Goal: Transaction & Acquisition: Book appointment/travel/reservation

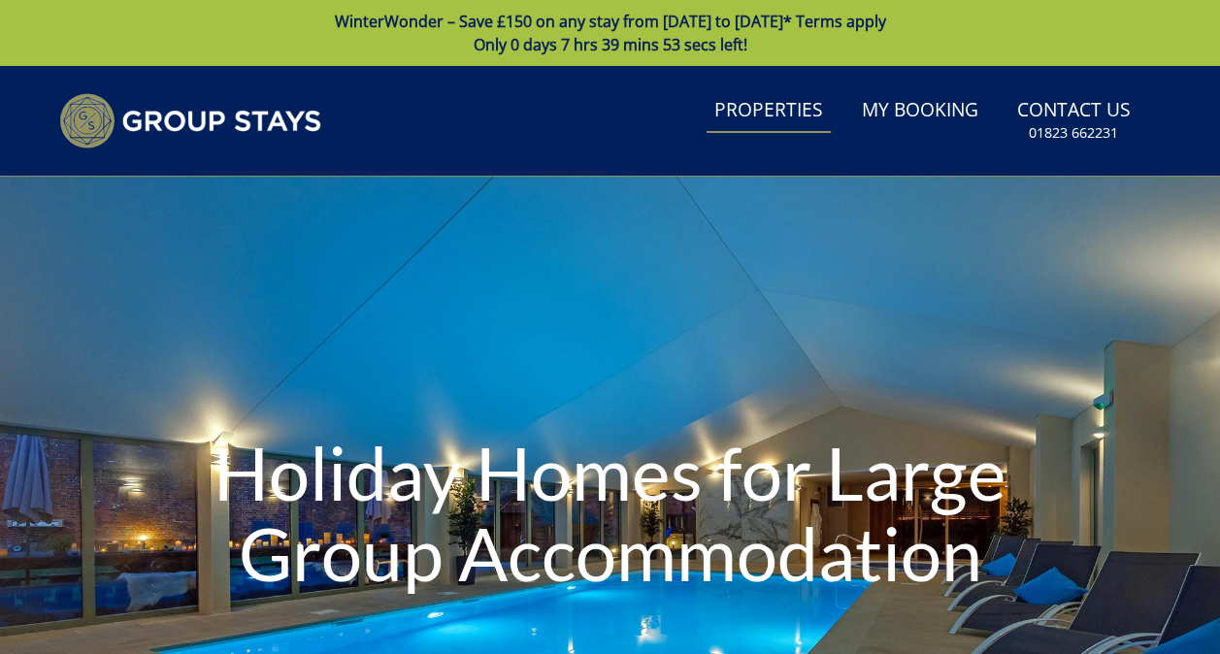
click at [816, 111] on link "Properties" at bounding box center [769, 111] width 124 height 44
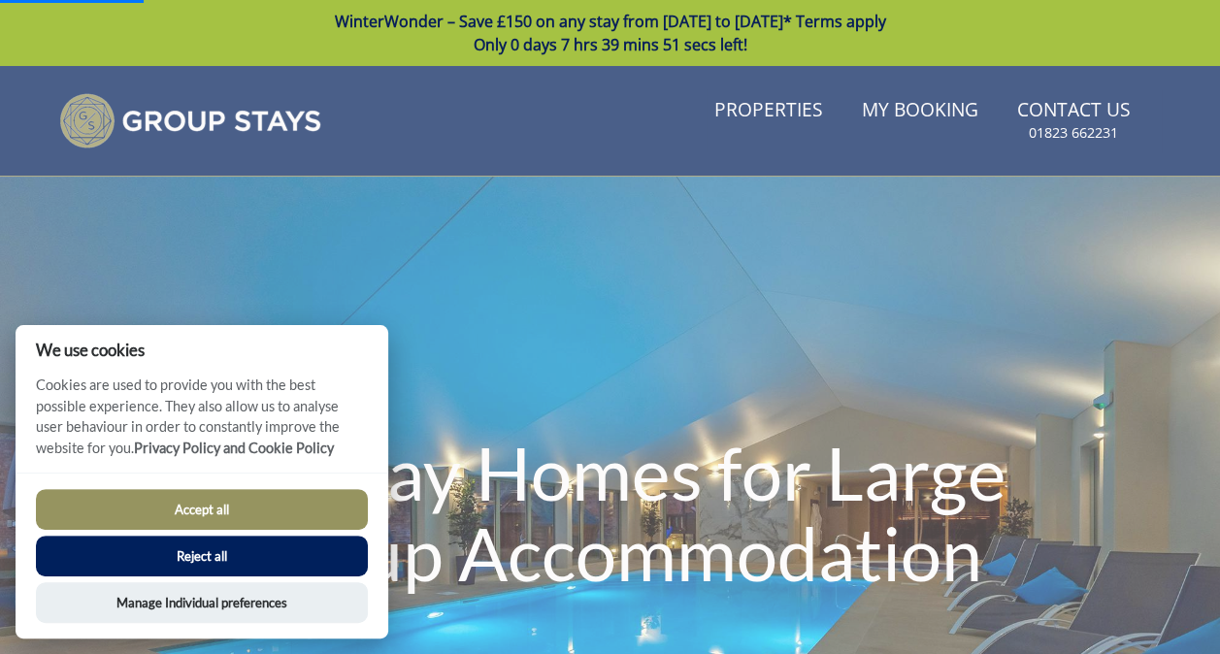
click at [293, 567] on button "Reject all" at bounding box center [202, 556] width 332 height 41
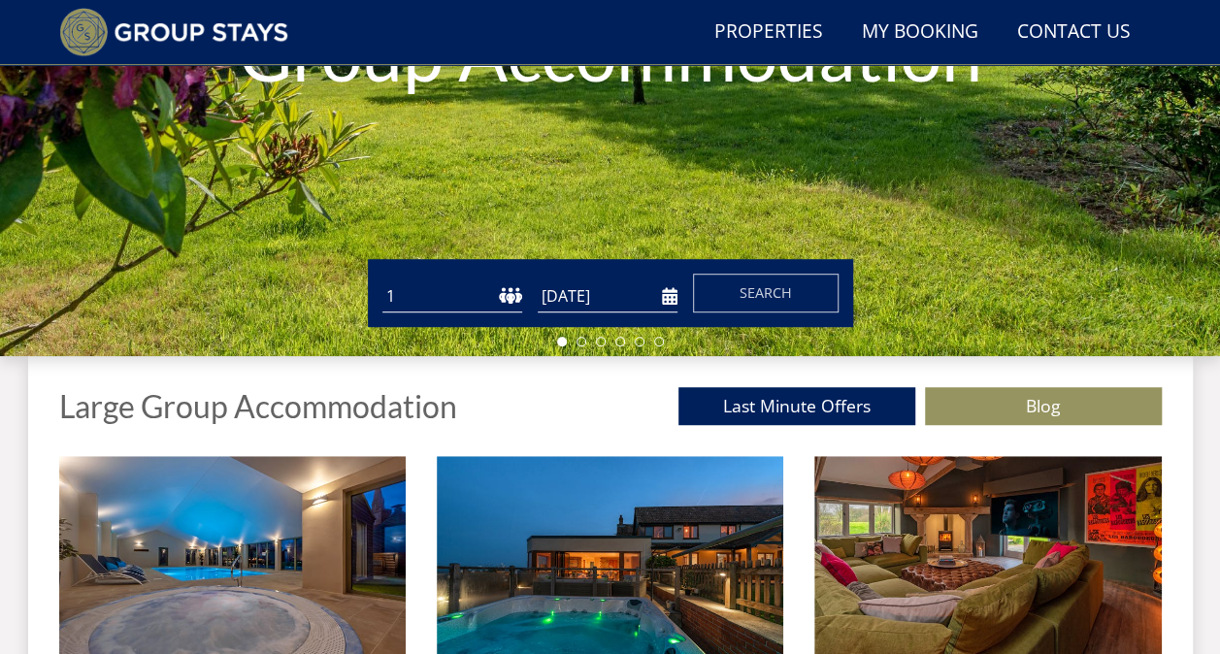
scroll to position [551, 0]
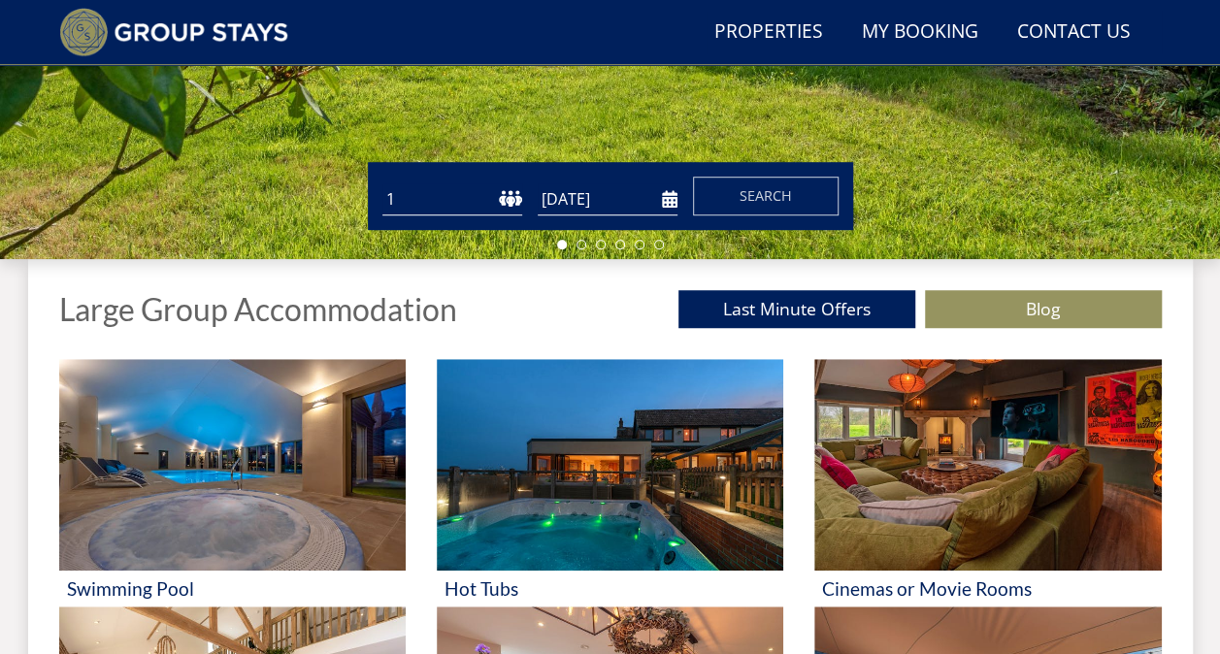
click at [461, 194] on select "1 2 3 4 5 6 7 8 9 10 11 12 13 14 15 16 17 18 19 20 21 22 23 24 25 26 27 28 29 3…" at bounding box center [452, 199] width 140 height 32
select select "19"
click at [382, 183] on select "1 2 3 4 5 6 7 8 9 10 11 12 13 14 15 16 17 18 19 20 21 22 23 24 25 26 27 28 29 3…" at bounding box center [452, 199] width 140 height 32
click at [610, 198] on input "[DATE]" at bounding box center [608, 199] width 140 height 32
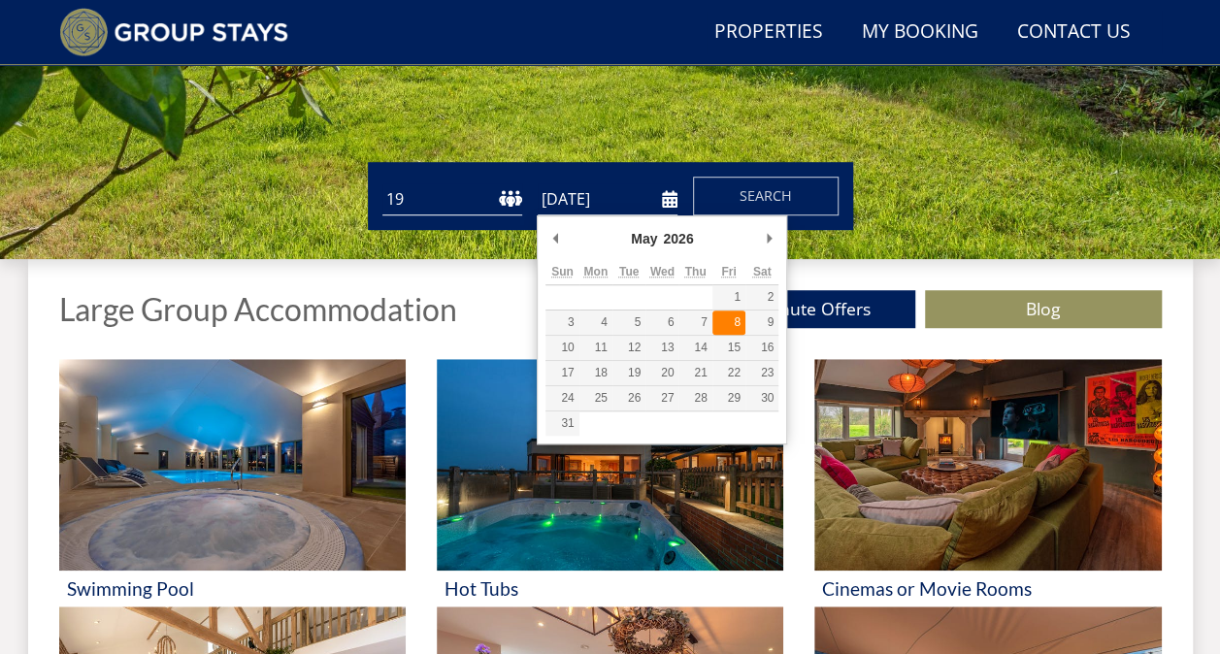
type input "08/05/2026"
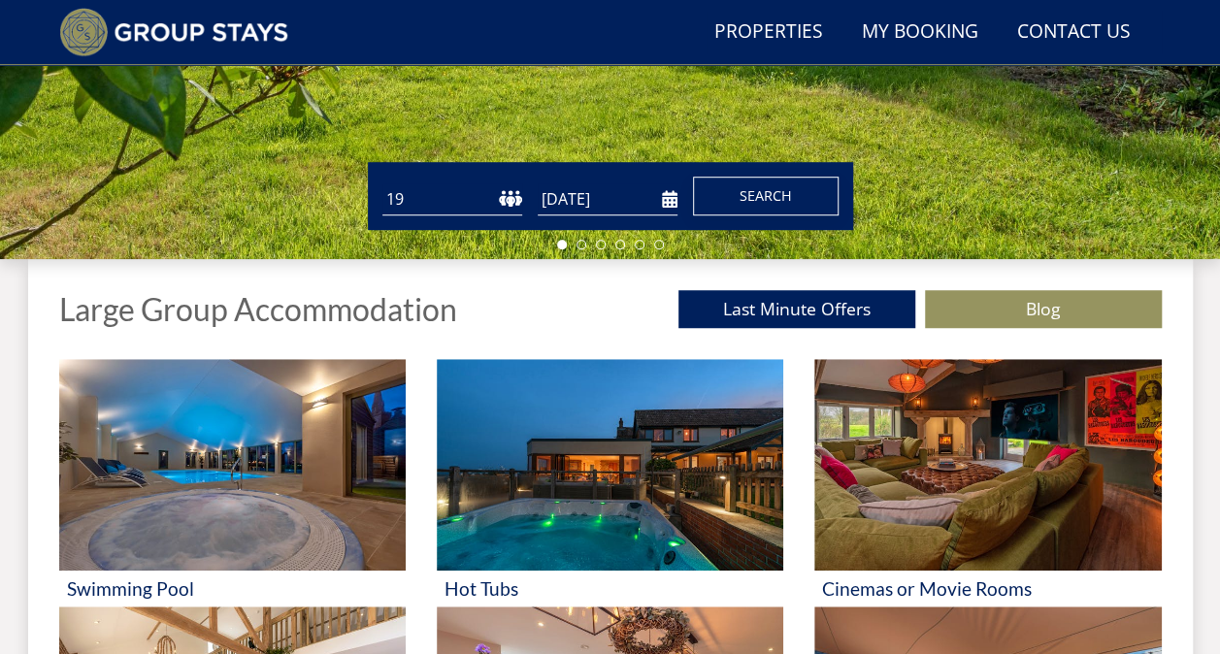
click at [760, 199] on span "Search" at bounding box center [766, 195] width 52 height 18
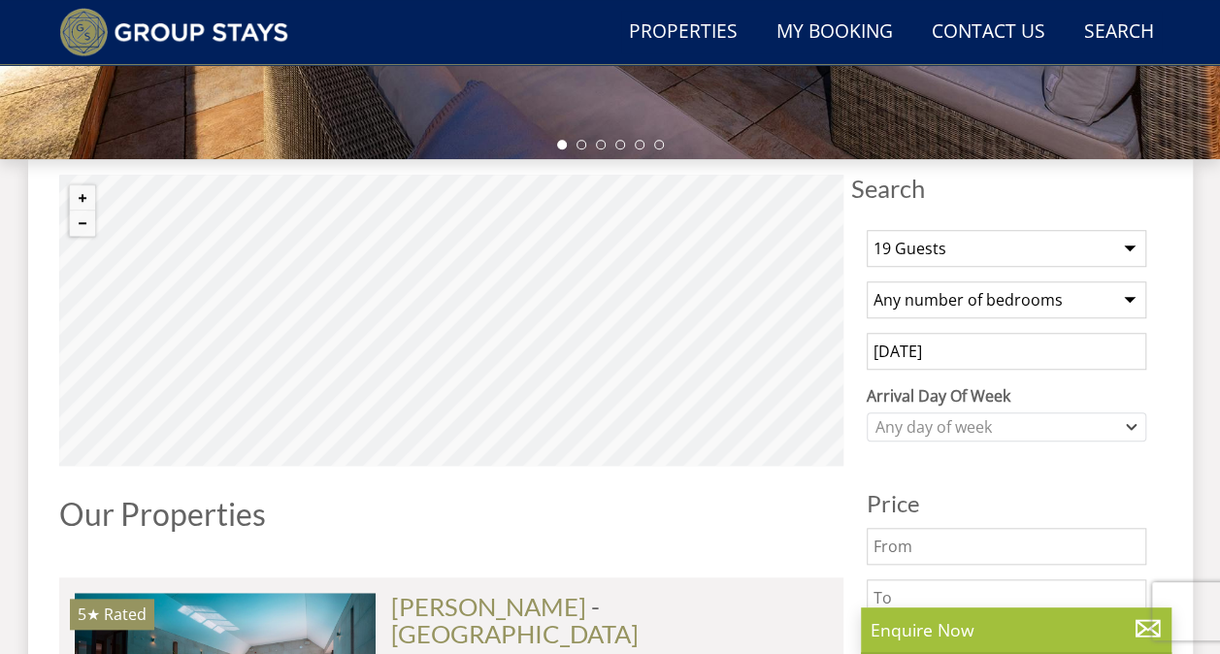
scroll to position [679, 0]
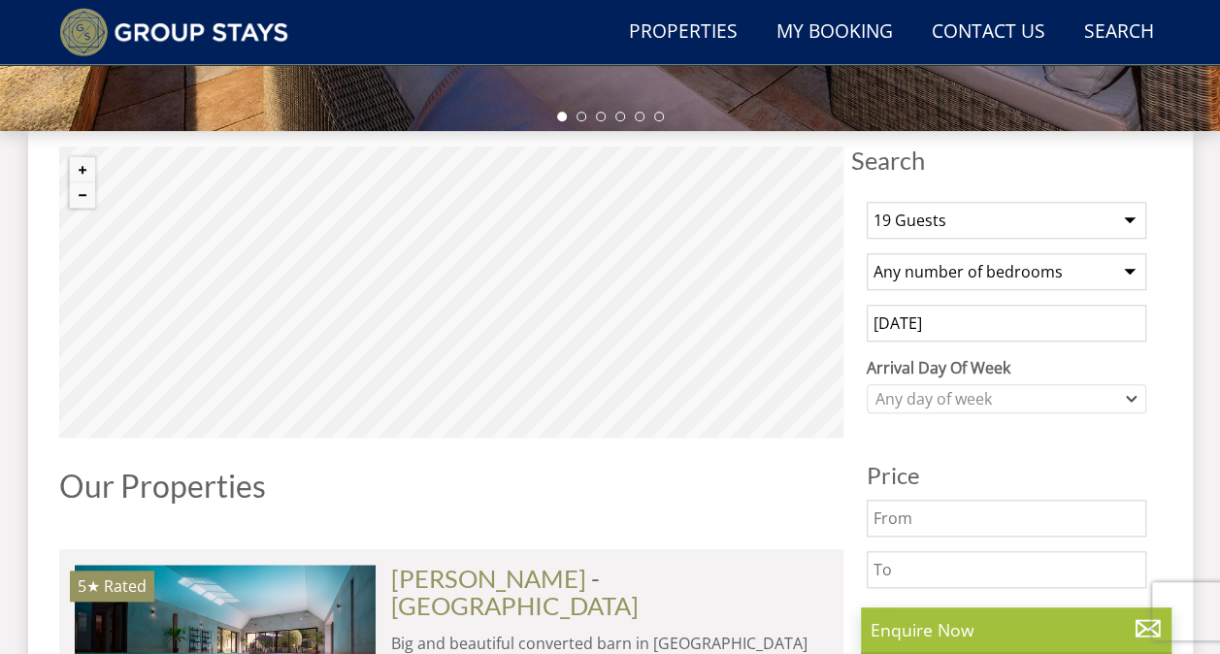
click at [1011, 273] on select "Any number of bedrooms 4 Bedrooms 5 Bedrooms 6 Bedrooms 7 Bedrooms 8 Bedrooms 9…" at bounding box center [1007, 271] width 280 height 37
select select "9"
click at [867, 253] on select "Any number of bedrooms 4 Bedrooms 5 Bedrooms 6 Bedrooms 7 Bedrooms 8 Bedrooms 9…" at bounding box center [1007, 271] width 280 height 37
click at [976, 401] on div "Any day of week" at bounding box center [996, 398] width 251 height 21
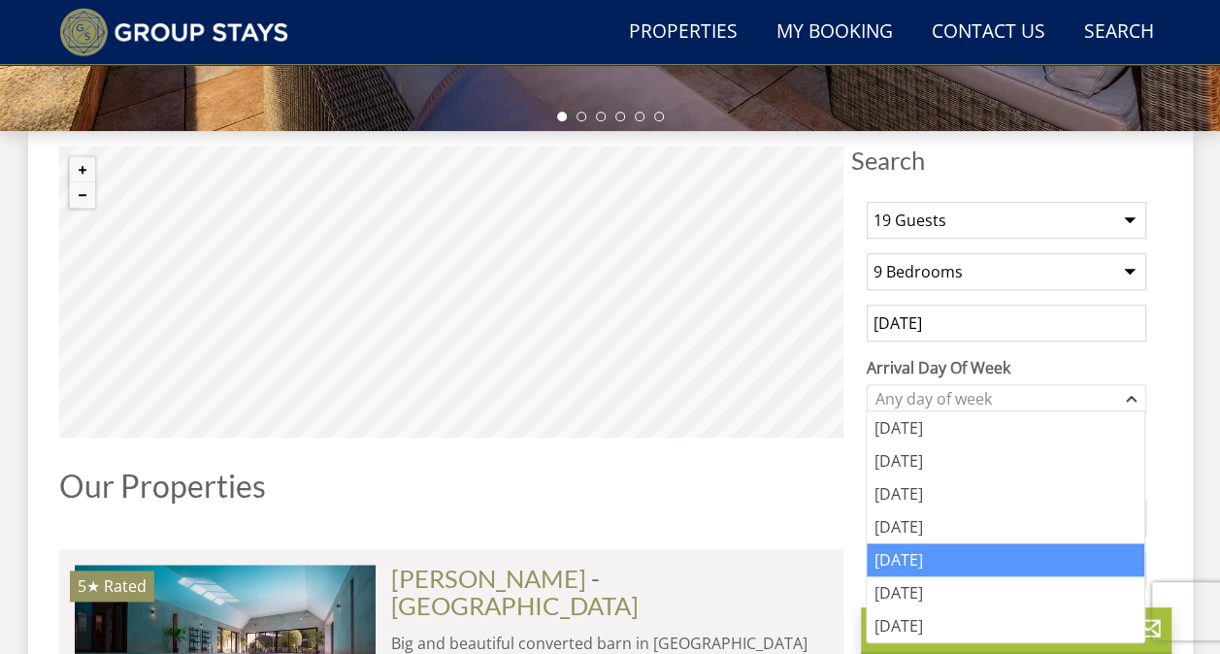
click at [930, 555] on div "Friday" at bounding box center [1006, 560] width 278 height 33
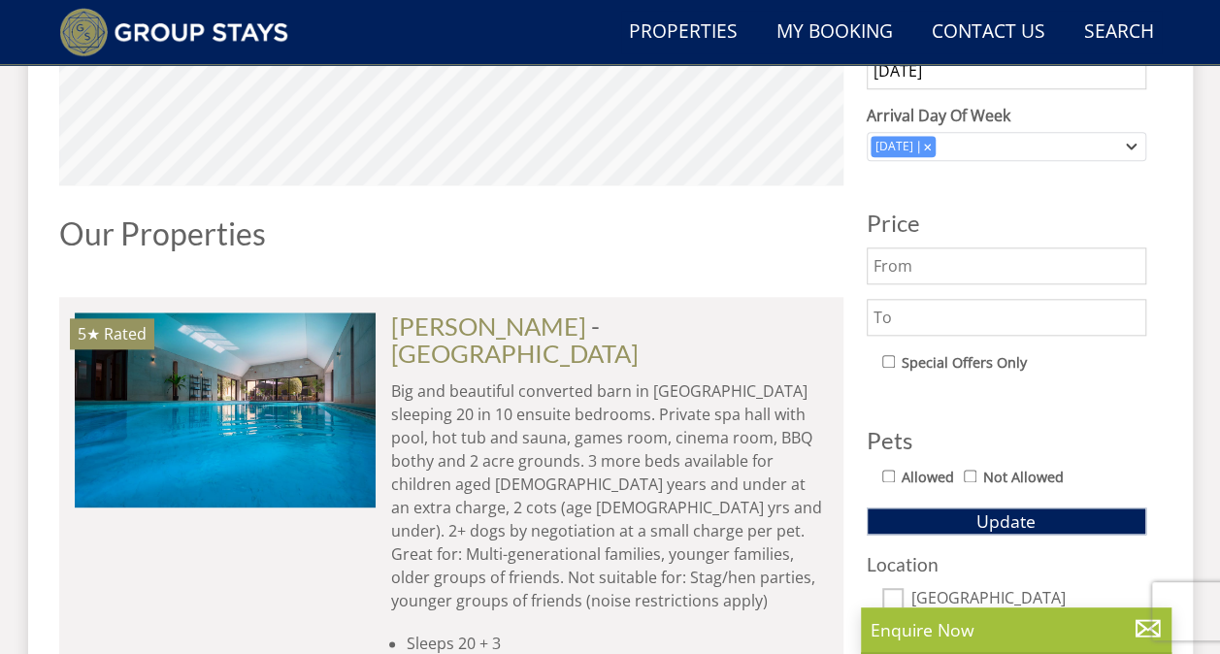
scroll to position [971, 0]
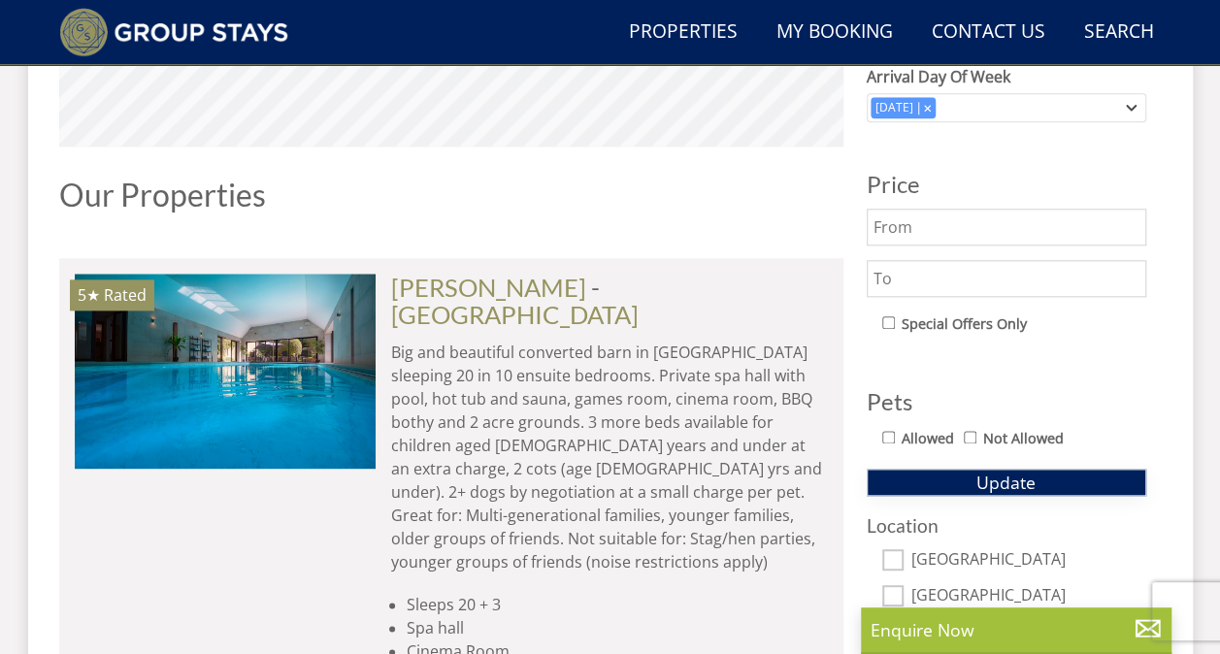
click at [1021, 472] on span "Update" at bounding box center [1005, 482] width 59 height 23
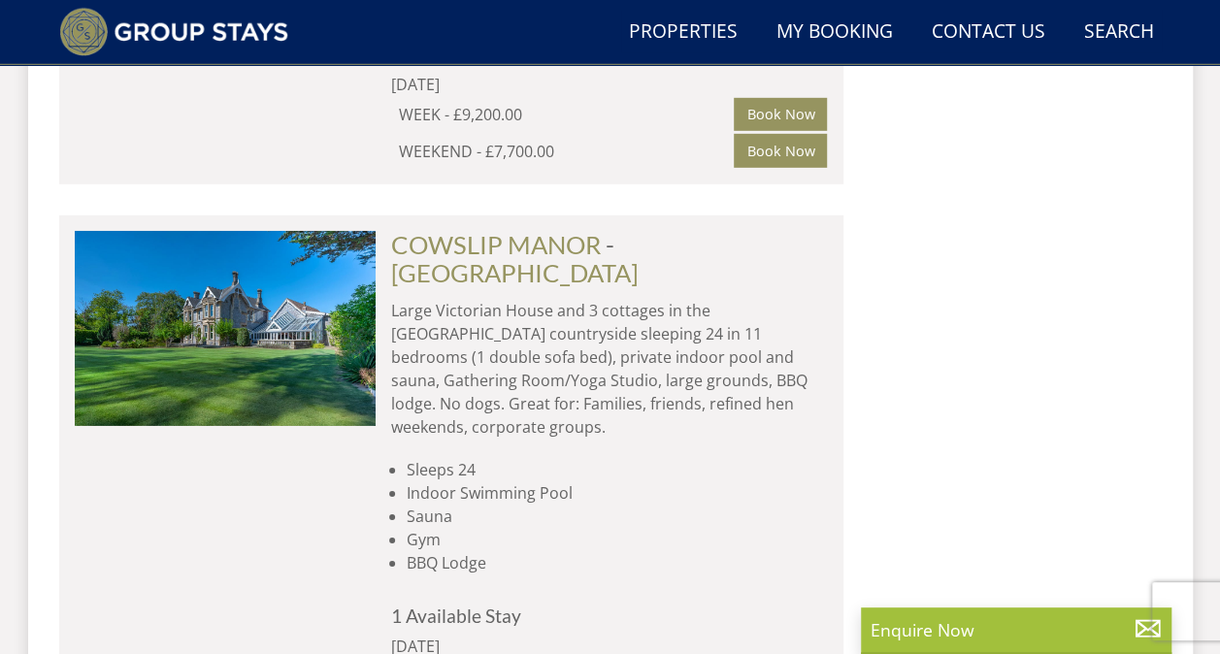
scroll to position [2523, 0]
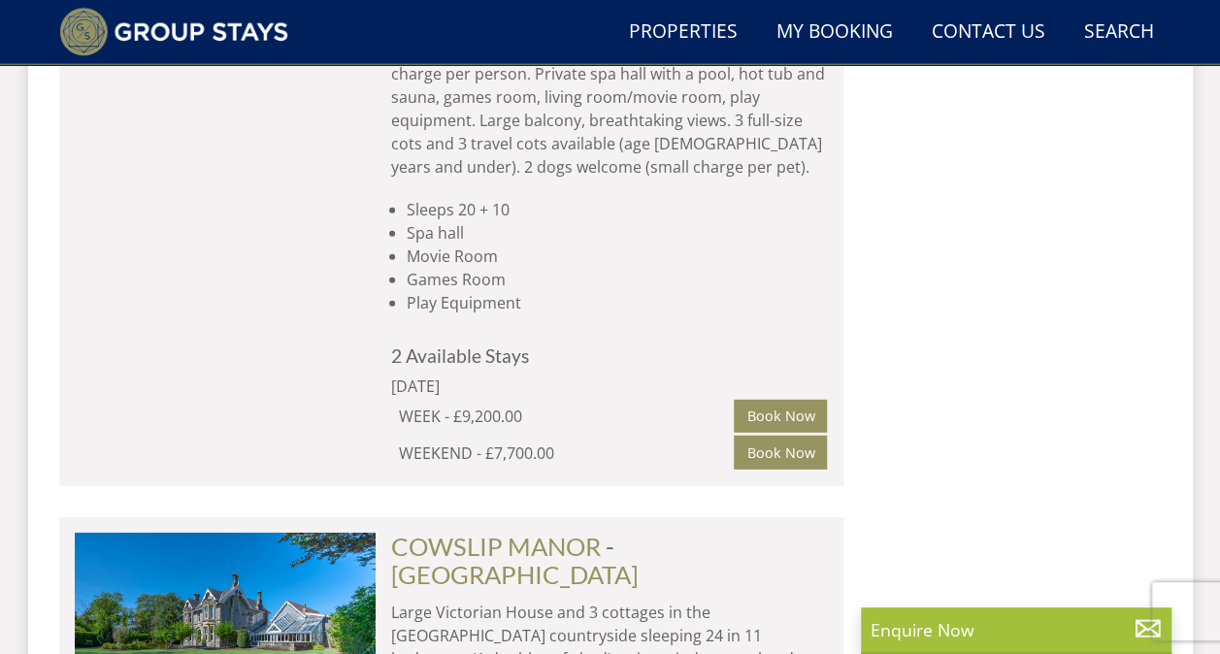
select select "19"
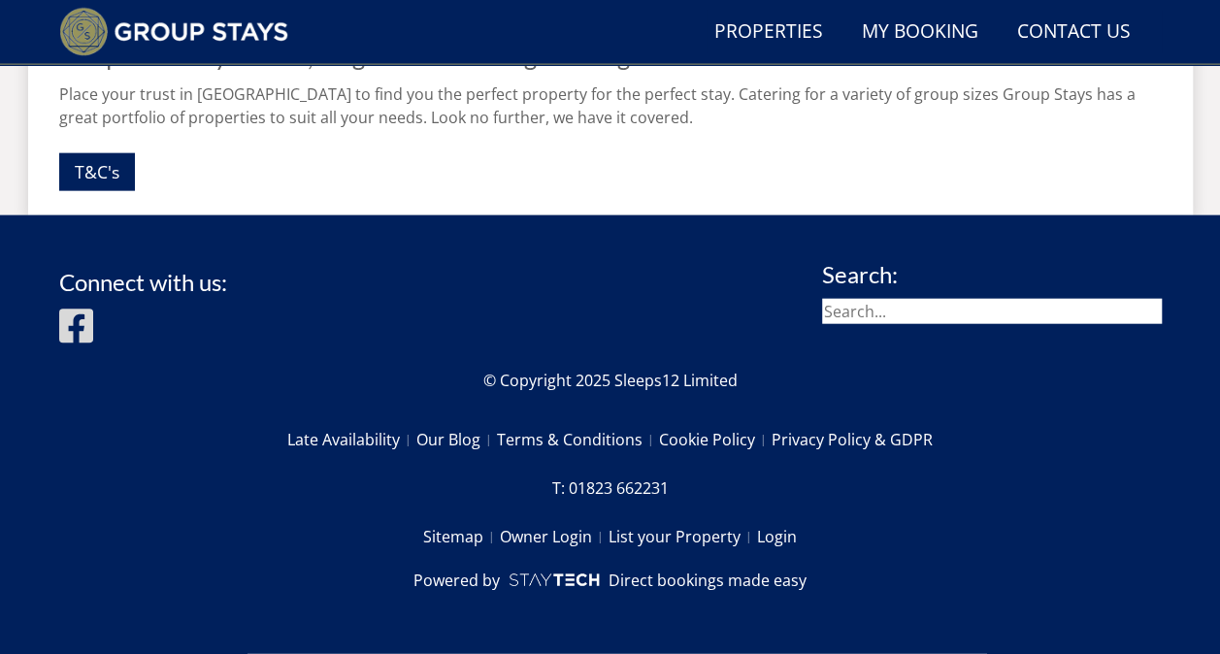
scroll to position [551, 0]
